Goal: Transaction & Acquisition: Purchase product/service

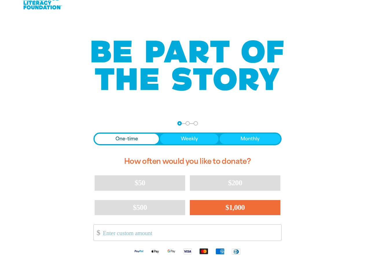
scroll to position [93, 0]
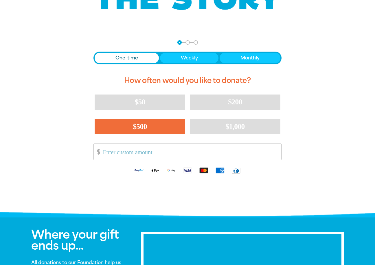
click at [133, 125] on span "$500" at bounding box center [140, 126] width 14 height 8
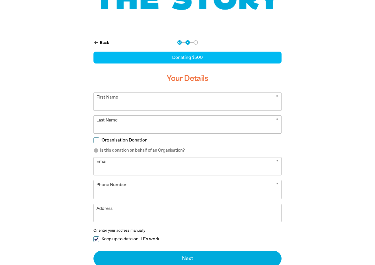
select select "AU"
click at [103, 102] on input "First Name" at bounding box center [188, 102] width 188 height 18
type input "[PERSON_NAME]"
type input "[EMAIL_ADDRESS][PERSON_NAME][DOMAIN_NAME]"
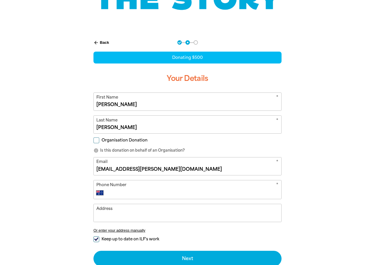
type input "0418 197 429"
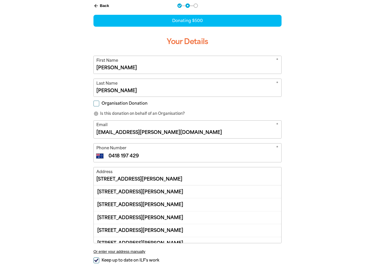
scroll to position [26, 0]
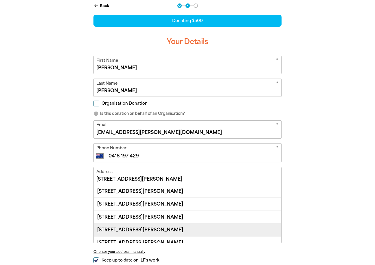
click at [175, 229] on div "[STREET_ADDRESS][PERSON_NAME]" at bounding box center [188, 229] width 188 height 13
type input "[STREET_ADDRESS][PERSON_NAME]"
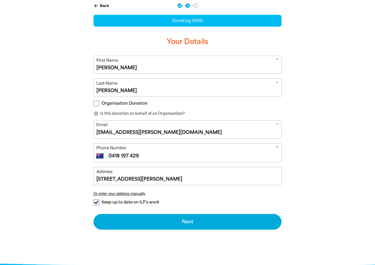
click at [97, 201] on input "Keep up to date on ILF's work" at bounding box center [97, 202] width 6 height 6
checkbox input "false"
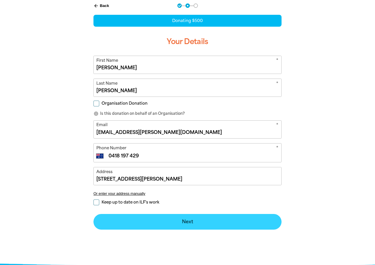
click at [186, 224] on button "Next chevron_right" at bounding box center [188, 222] width 188 height 16
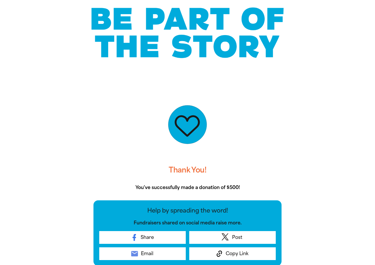
scroll to position [0, 0]
